Goal: Information Seeking & Learning: Learn about a topic

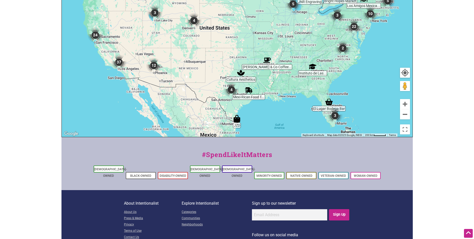
scroll to position [179, 0]
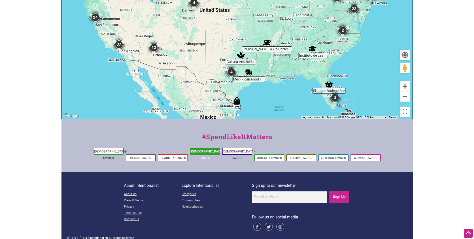
click at [214, 151] on link "[DEMOGRAPHIC_DATA]-Owned" at bounding box center [206, 155] width 33 height 10
click at [210, 151] on link "[DEMOGRAPHIC_DATA]-Owned" at bounding box center [206, 155] width 33 height 10
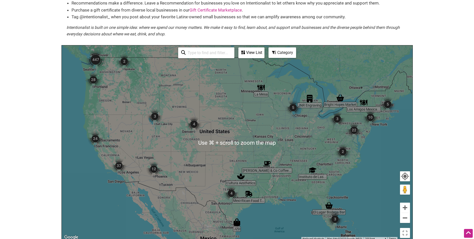
scroll to position [60, 0]
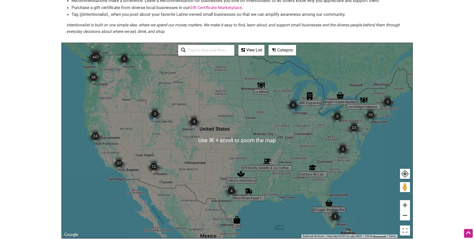
click at [256, 52] on div "View List" at bounding box center [251, 50] width 25 height 10
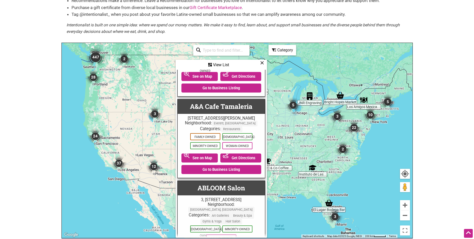
scroll to position [138, 0]
click at [418, 53] on body "× Menu 0 Add a Business Map Blog Store Offers Intentionalist Cards Buy Black Ca…" at bounding box center [237, 59] width 474 height 239
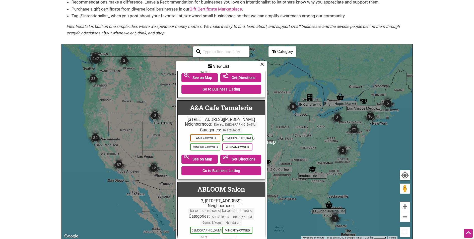
scroll to position [57, 0]
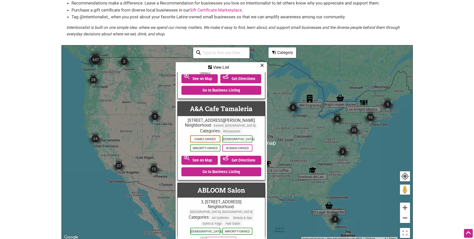
click at [262, 65] on icon at bounding box center [262, 65] width 4 height 0
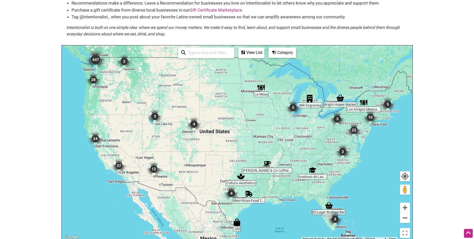
click at [282, 51] on div "Category" at bounding box center [282, 53] width 27 height 10
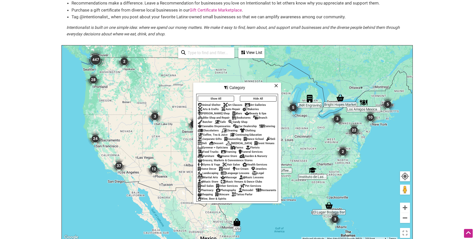
click at [275, 86] on icon at bounding box center [276, 86] width 4 height 0
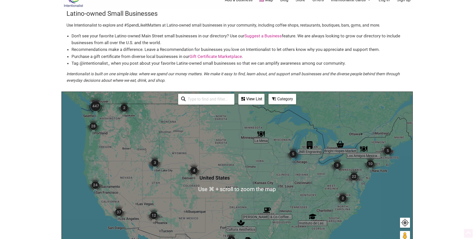
scroll to position [0, 0]
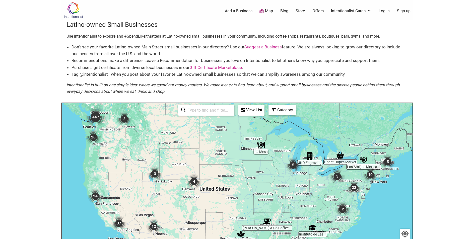
click at [224, 68] on link "Gift Certificate Marketplace" at bounding box center [215, 67] width 52 height 5
click at [355, 10] on link "Intentionalist Cards" at bounding box center [351, 11] width 41 height 6
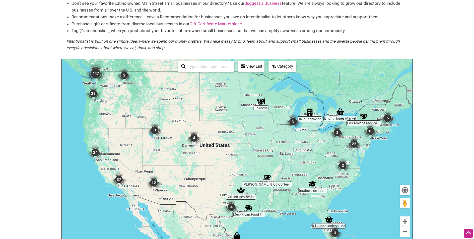
scroll to position [46, 0]
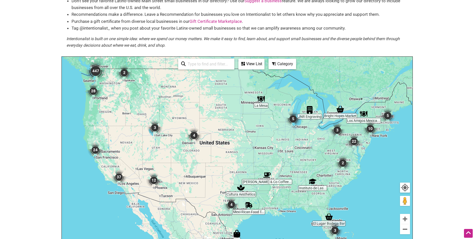
click at [281, 69] on div "Category Show All Hide All Animal Shelter Art Classes Art Galleries Arts & Craf…" at bounding box center [282, 64] width 28 height 11
click at [282, 61] on div "Category" at bounding box center [282, 64] width 27 height 10
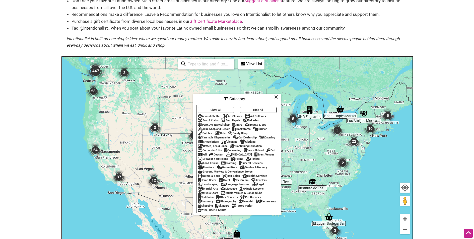
click at [255, 64] on div "View List" at bounding box center [251, 64] width 25 height 10
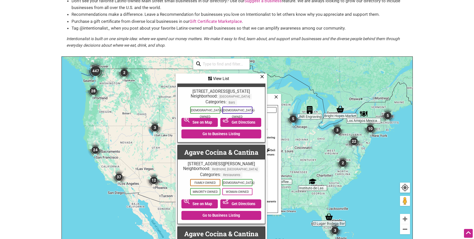
scroll to position [868, 0]
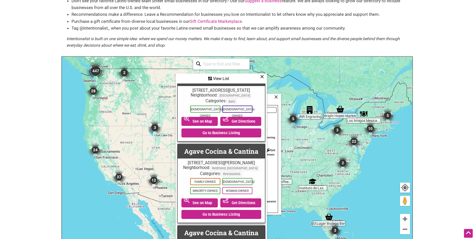
click at [433, 78] on body "× Menu 0 Add a Business Map Blog Store Offers Intentionalist Cards Buy Black Ca…" at bounding box center [237, 73] width 474 height 239
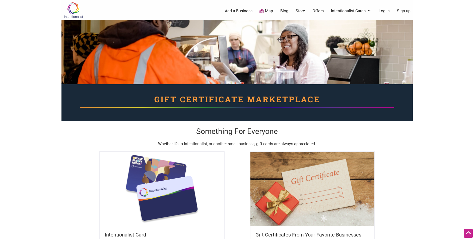
scroll to position [477, 0]
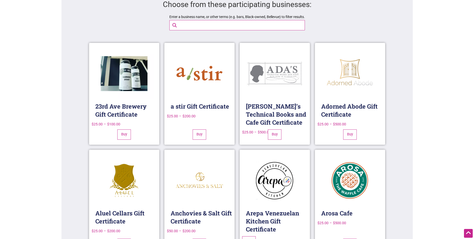
click at [223, 25] on input "Enter a business name, or other terms (e.g. bars, Black-owned, Bellevue) to fil…" at bounding box center [241, 25] width 129 height 10
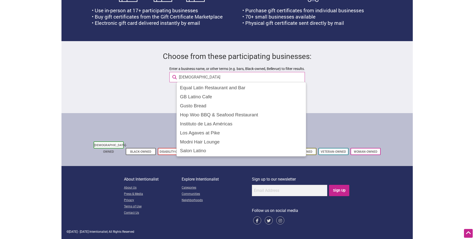
scroll to position [419, 0]
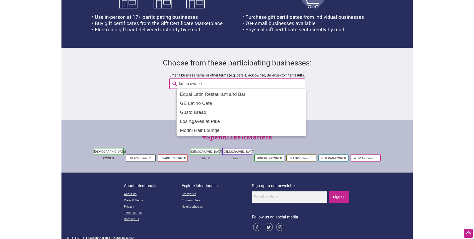
type input "latino owned"
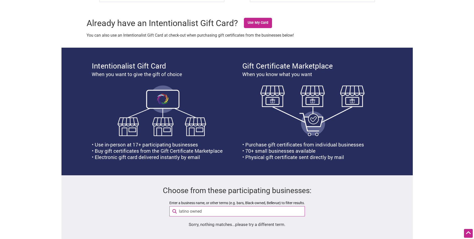
scroll to position [290, 0]
